Goal: Task Accomplishment & Management: Manage account settings

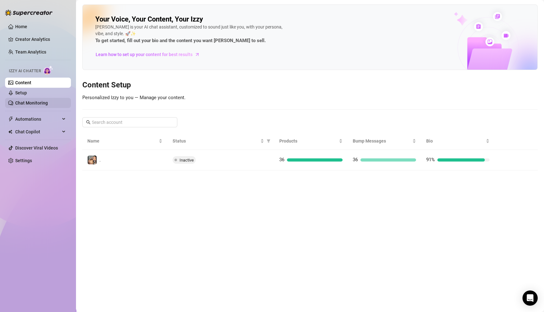
click at [23, 103] on link "Chat Monitoring" at bounding box center [31, 102] width 33 height 5
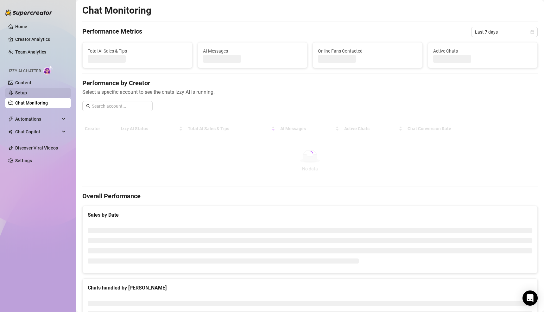
click at [17, 92] on link "Setup" at bounding box center [21, 92] width 12 height 5
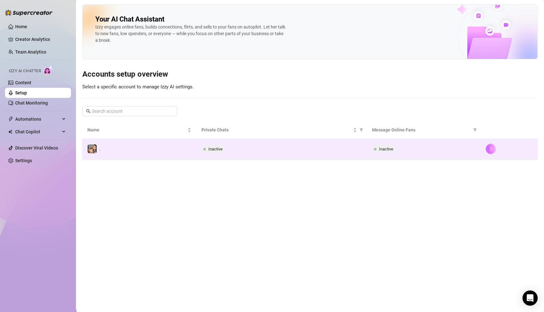
click at [492, 147] on icon "right" at bounding box center [491, 149] width 4 height 4
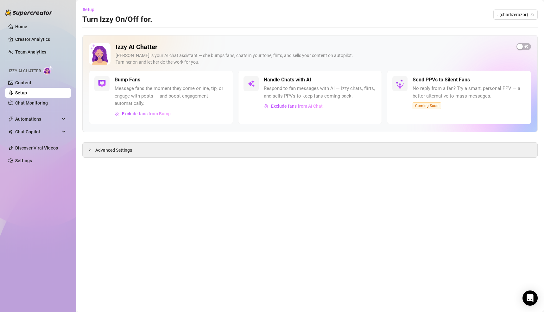
click at [517, 44] on div "Izzy AI Chatter [PERSON_NAME] is your AI chat assistant — she bumps fans, chats…" at bounding box center [310, 57] width 442 height 28
click at [522, 46] on div "button" at bounding box center [520, 47] width 6 height 6
